Goal: Information Seeking & Learning: Learn about a topic

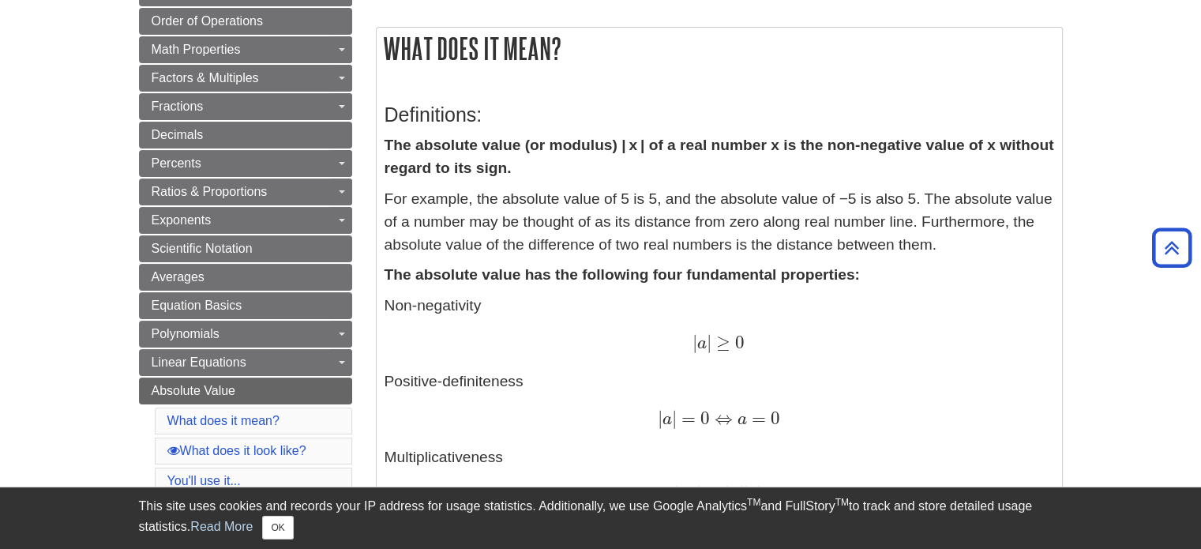
scroll to position [246, 0]
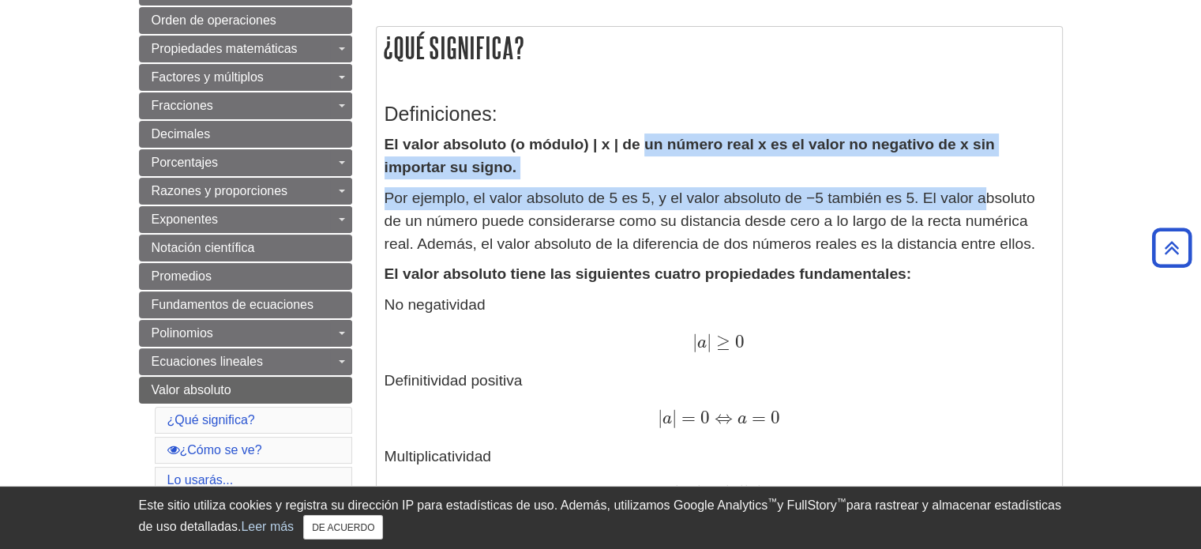
drag, startPoint x: 646, startPoint y: 148, endPoint x: 988, endPoint y: 187, distance: 344.1
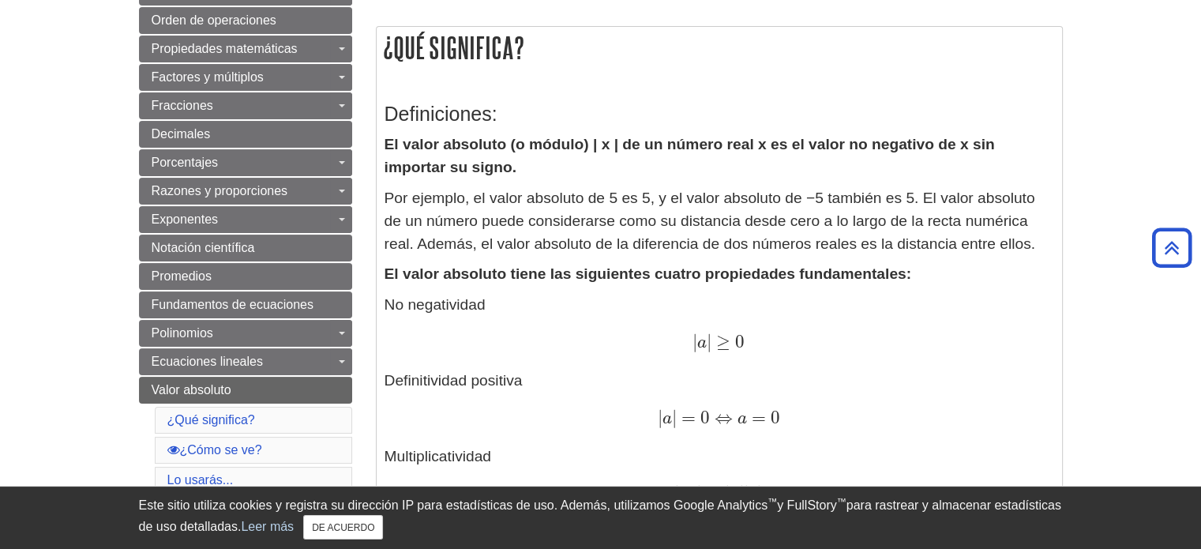
click at [619, 213] on font "Por ejemplo, el valor absoluto de 5 es 5, y el valor absoluto de −5 también es …" at bounding box center [709, 220] width 651 height 62
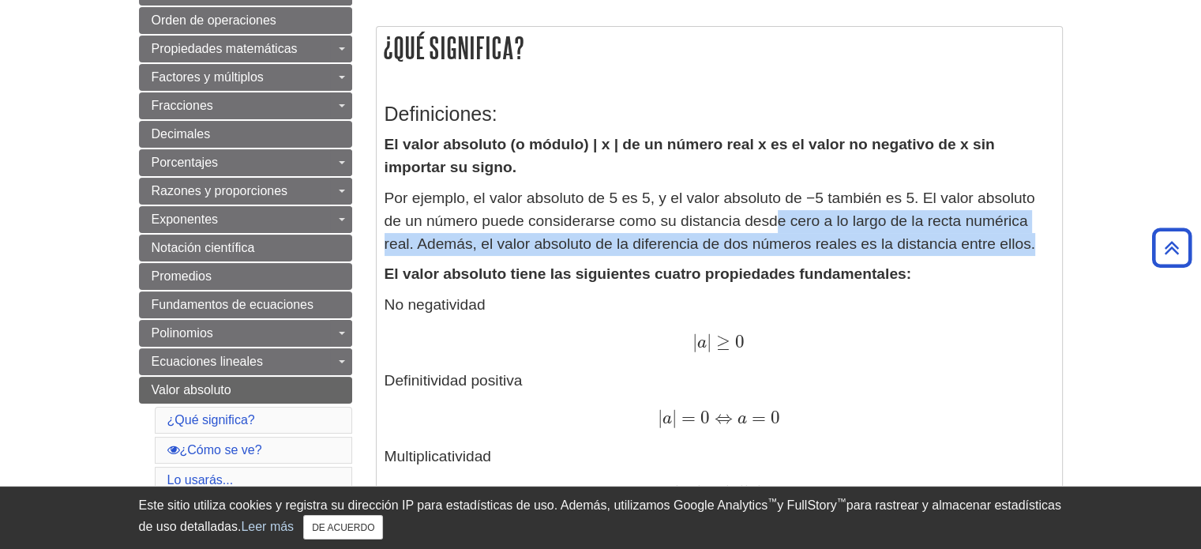
drag, startPoint x: 775, startPoint y: 214, endPoint x: 1041, endPoint y: 249, distance: 269.2
click at [1041, 249] on p "Por ejemplo, el valor absoluto de 5 es 5, y el valor absoluto de −5 también es …" at bounding box center [719, 221] width 670 height 68
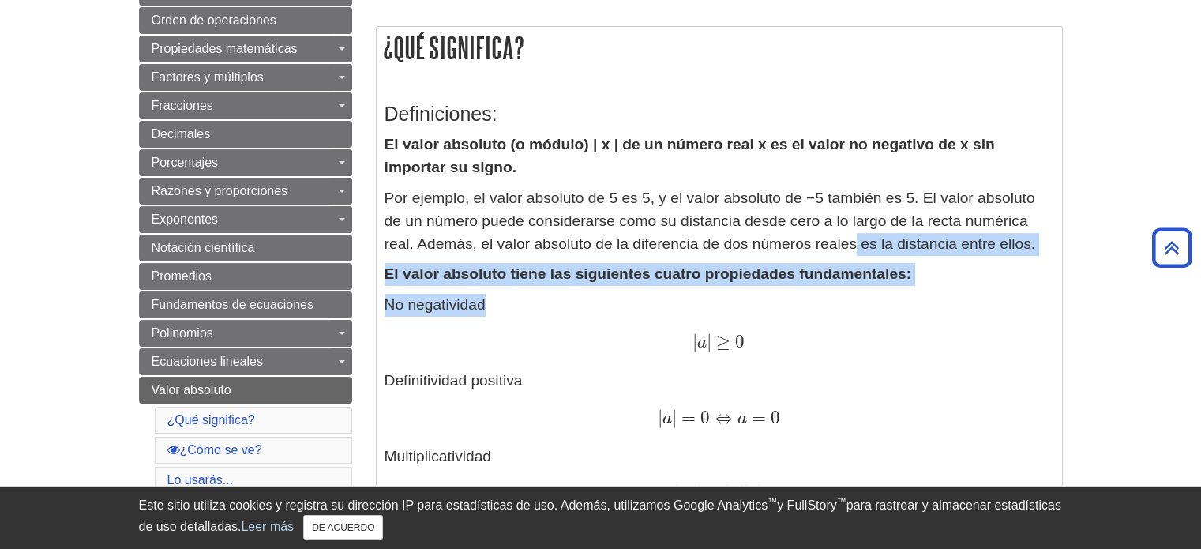
drag, startPoint x: 857, startPoint y: 238, endPoint x: 1052, endPoint y: 294, distance: 203.7
click at [967, 269] on p "El valor absoluto tiene las siguientes cuatro propiedades fundamentales:" at bounding box center [719, 274] width 670 height 23
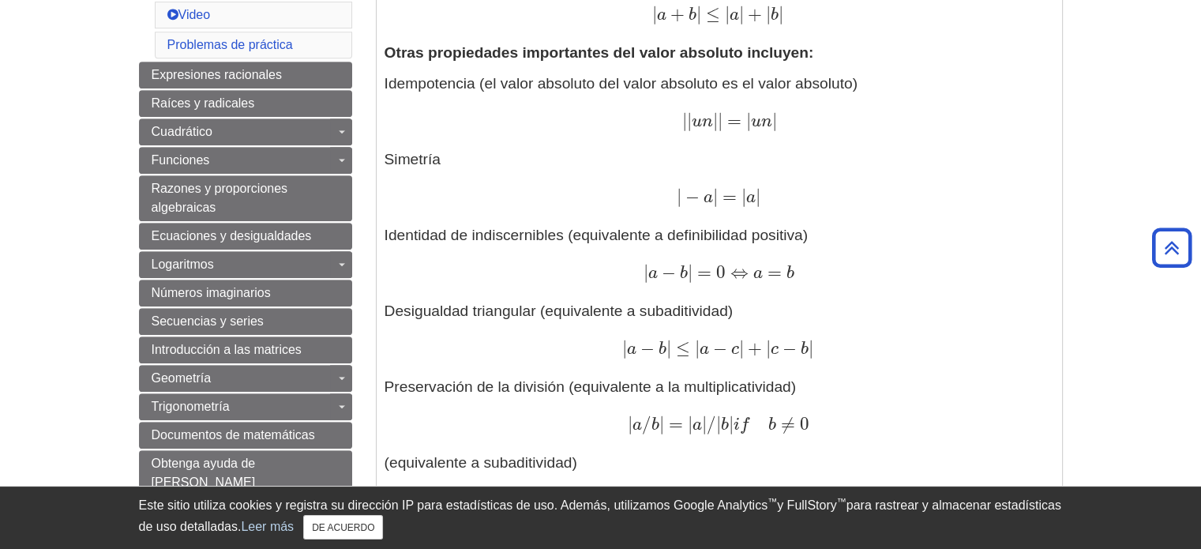
scroll to position [802, 0]
click at [531, 242] on font "Identidad de indiscernibles (equivalente a definibilidad positiva)" at bounding box center [596, 234] width 424 height 17
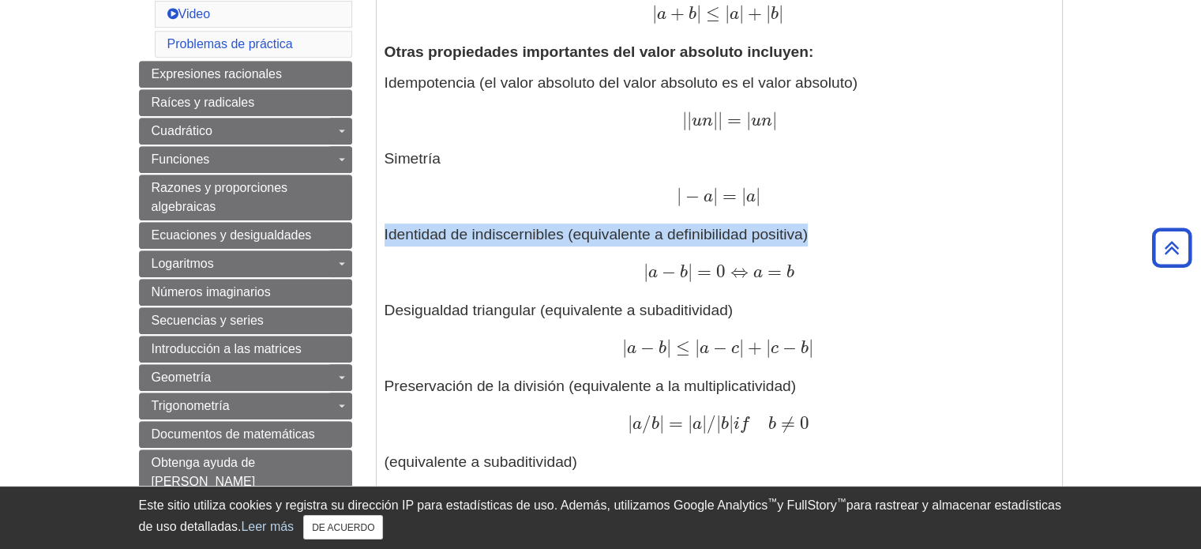
click at [531, 242] on font "Identidad de indiscernibles (equivalente a definibilidad positiva)" at bounding box center [596, 234] width 424 height 17
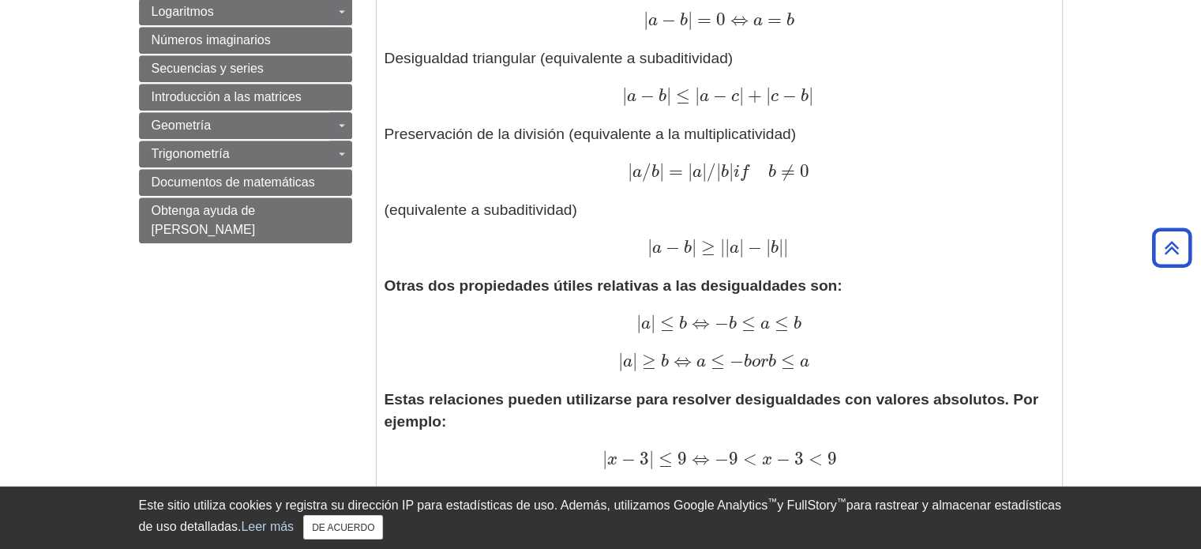
scroll to position [1052, 0]
